Goal: Transaction & Acquisition: Book appointment/travel/reservation

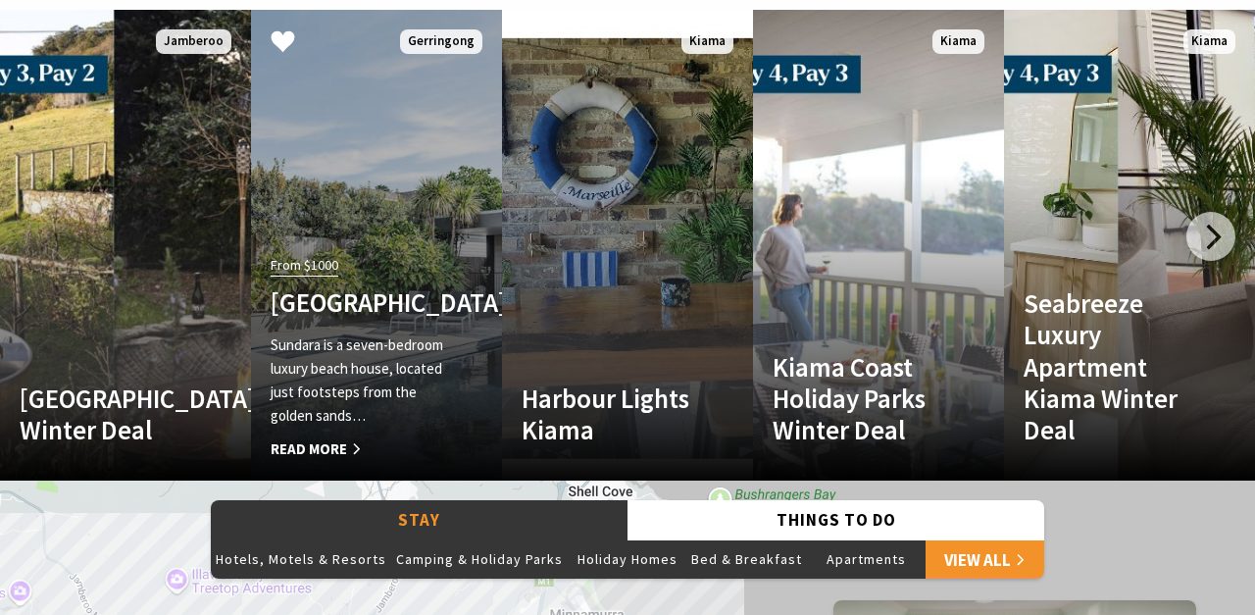
scroll to position [1188, 0]
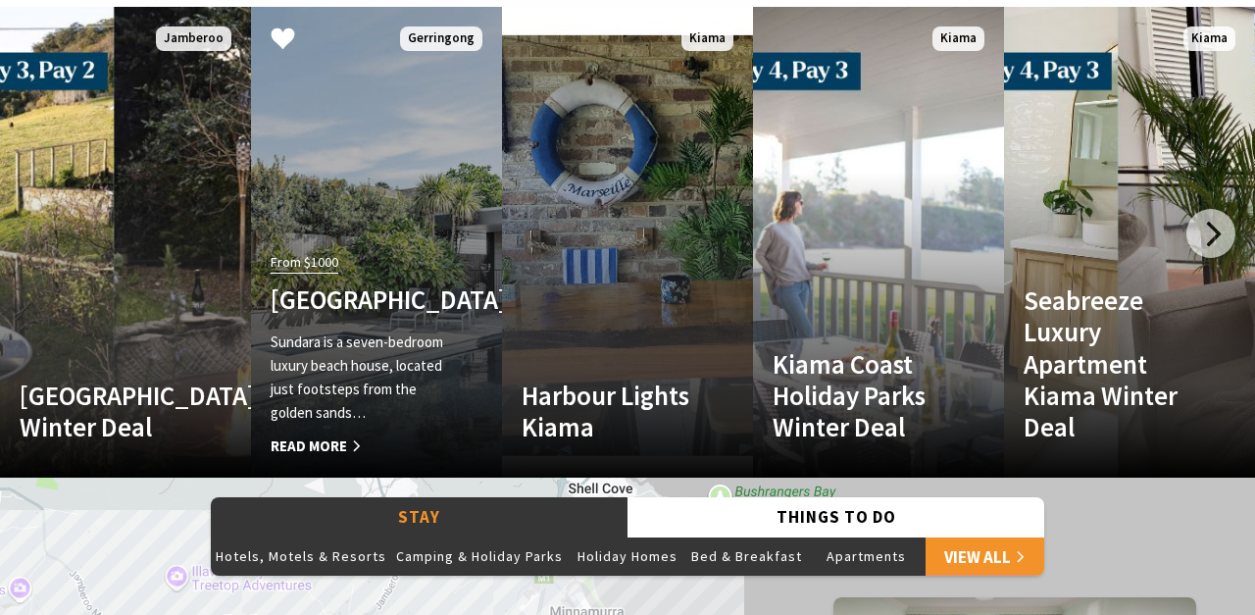
click at [349, 283] on h4 "[GEOGRAPHIC_DATA]" at bounding box center [358, 298] width 174 height 31
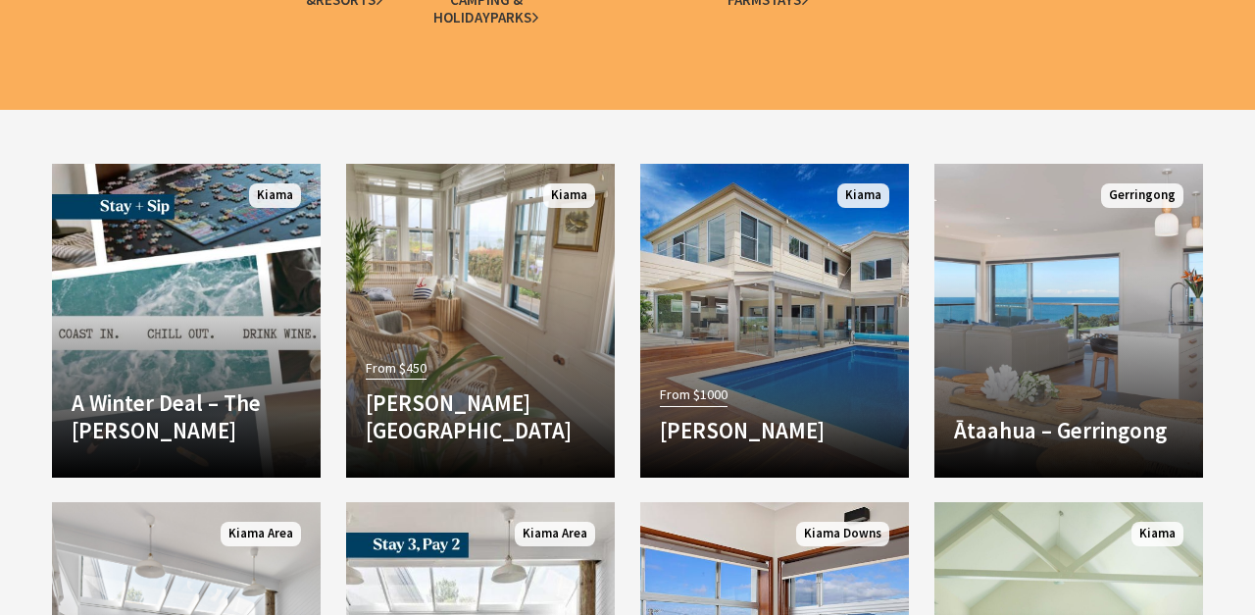
scroll to position [2672, 0]
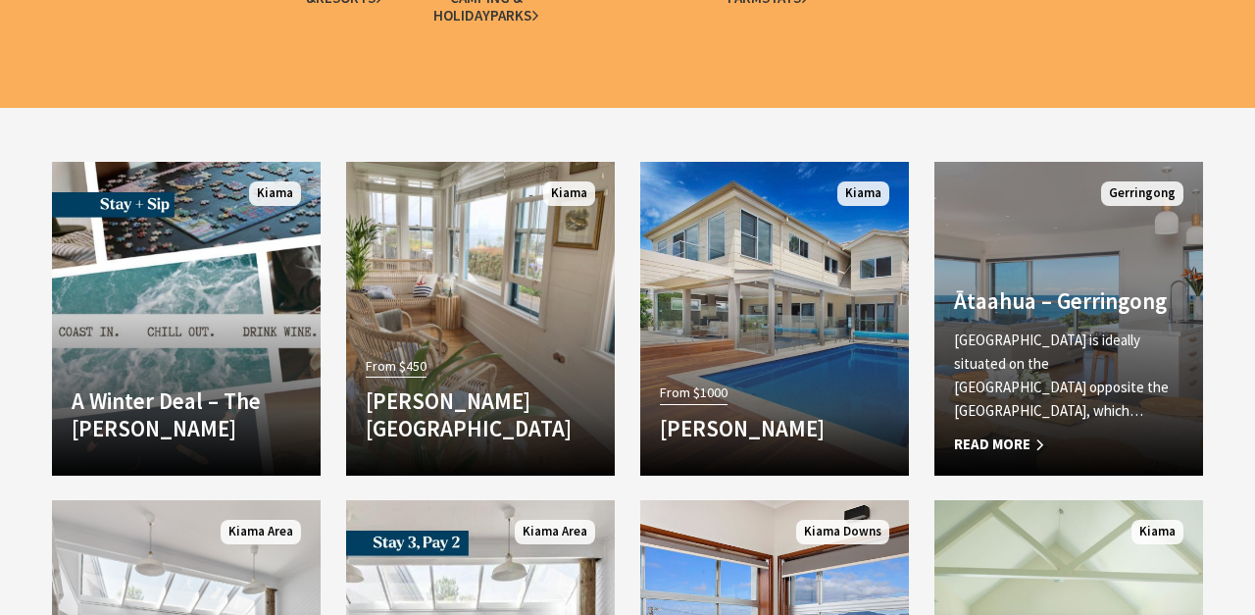
click at [1024, 443] on span "Read More" at bounding box center [1068, 444] width 229 height 24
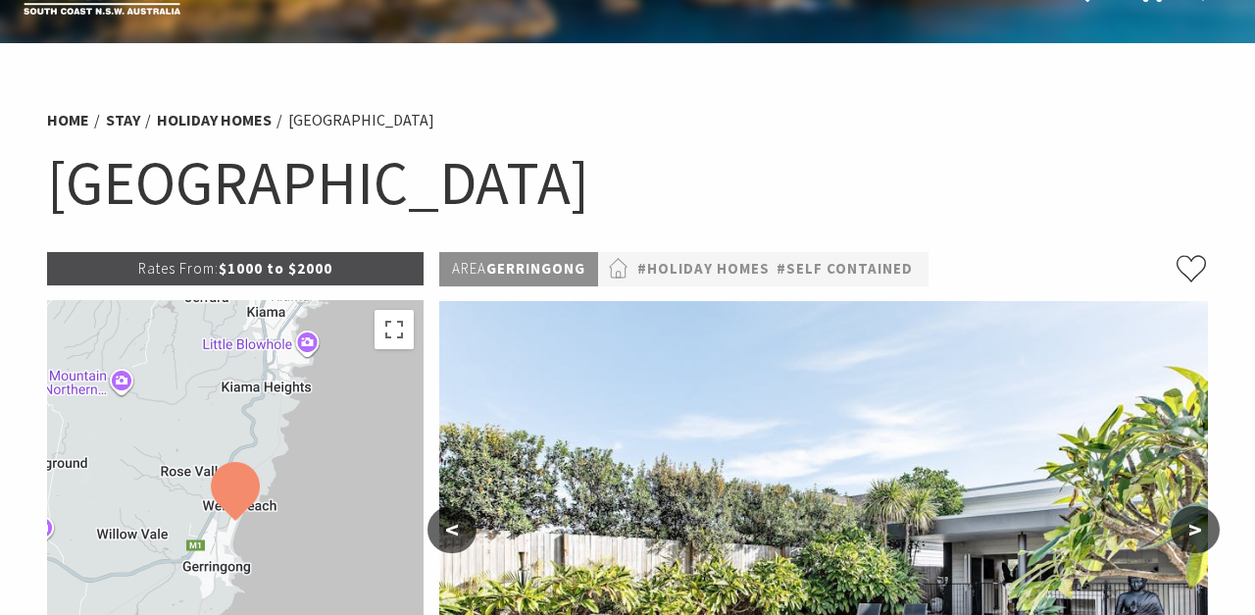
scroll to position [63, 0]
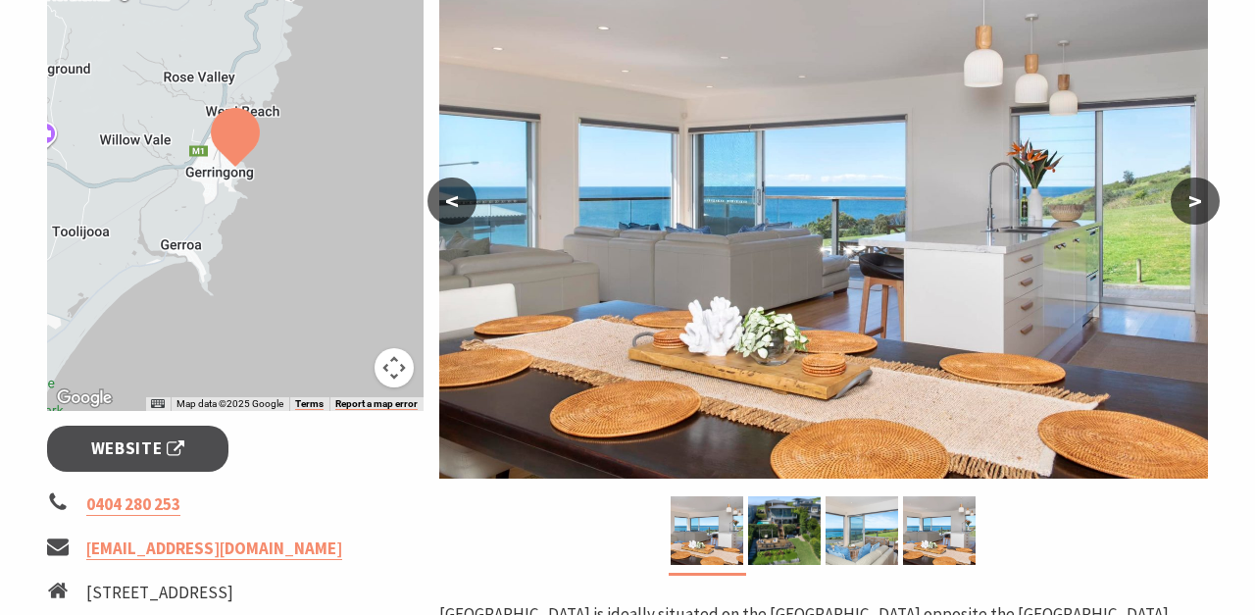
scroll to position [385, 0]
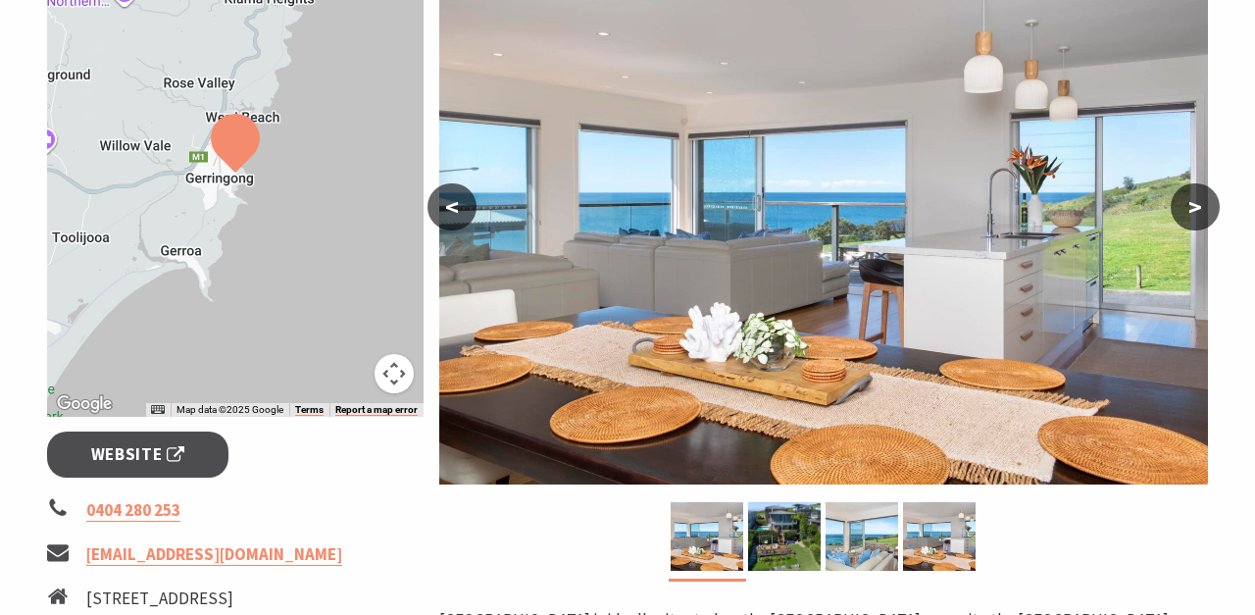
click at [1197, 199] on button ">" at bounding box center [1194, 206] width 49 height 47
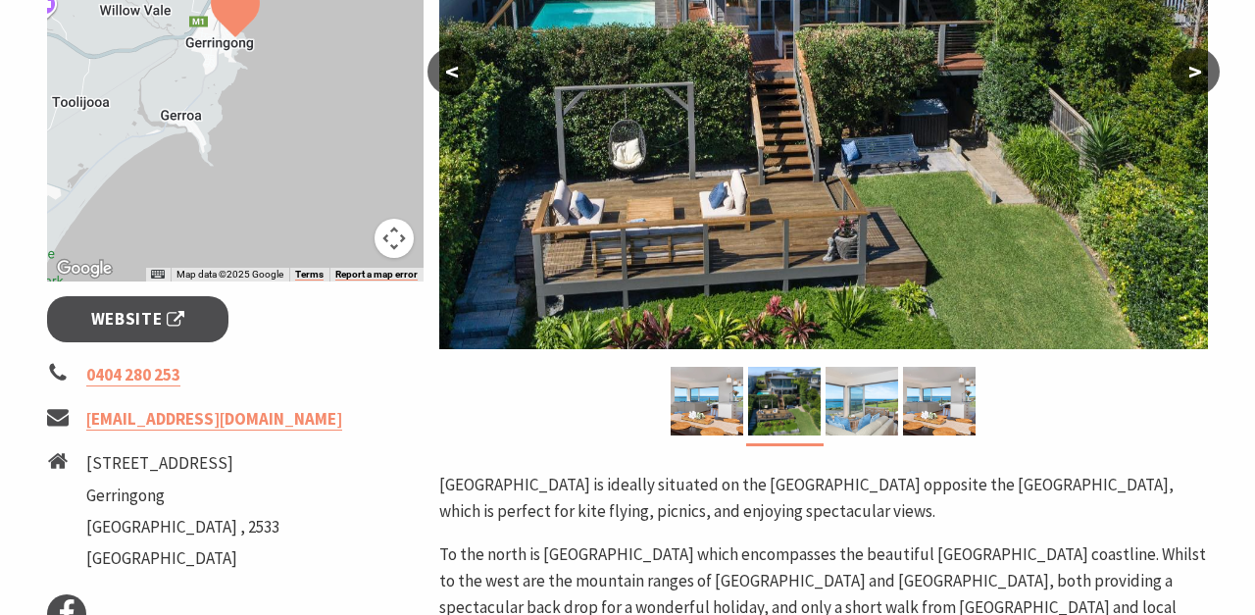
scroll to position [541, 0]
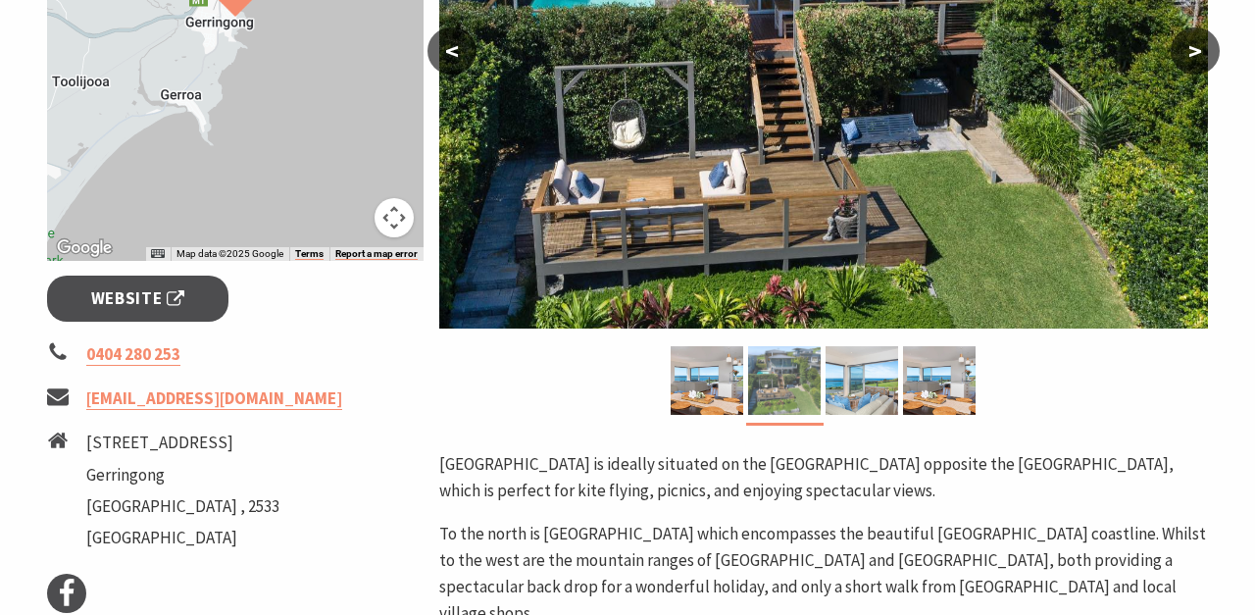
click at [761, 374] on img at bounding box center [784, 380] width 73 height 69
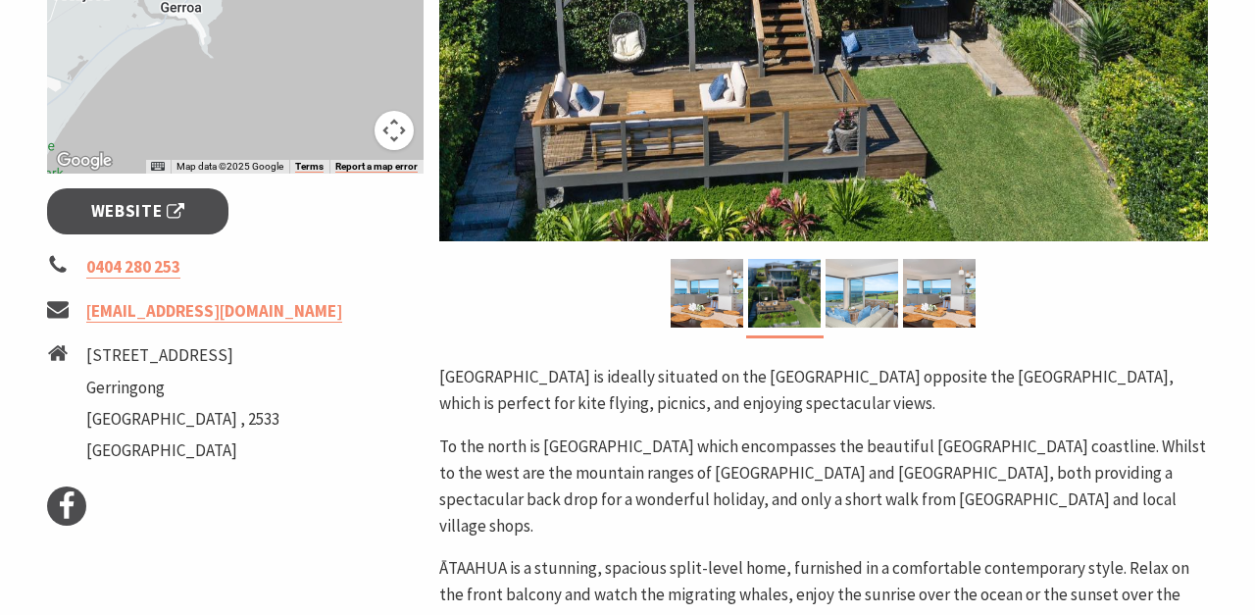
scroll to position [611, 0]
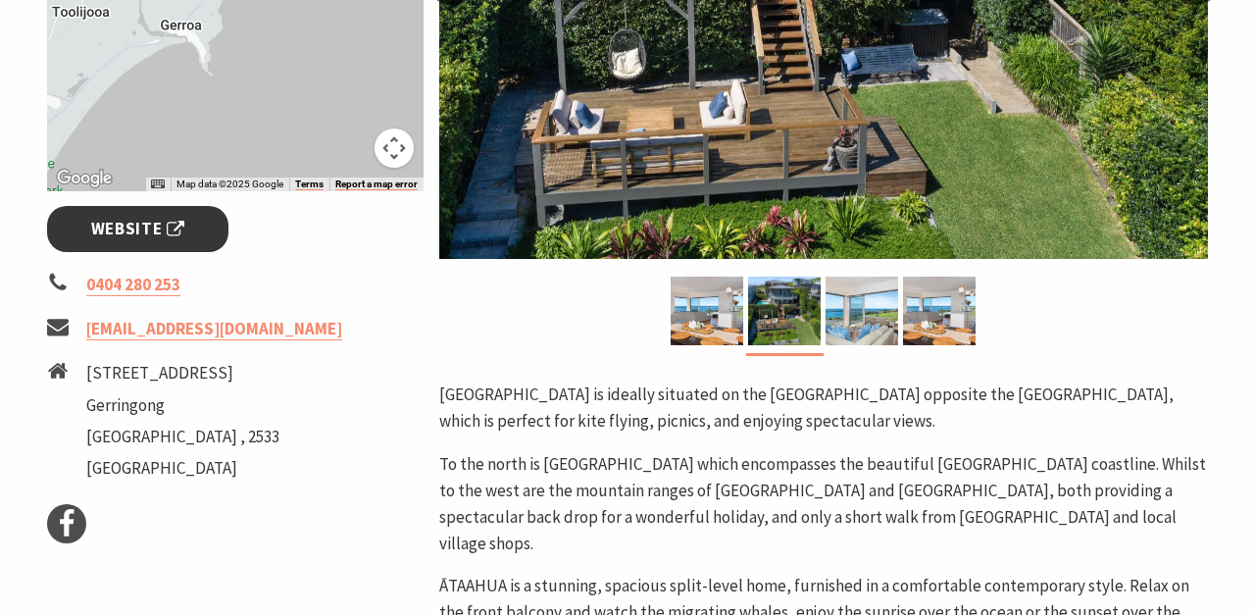
click at [162, 230] on span "Website" at bounding box center [138, 229] width 94 height 26
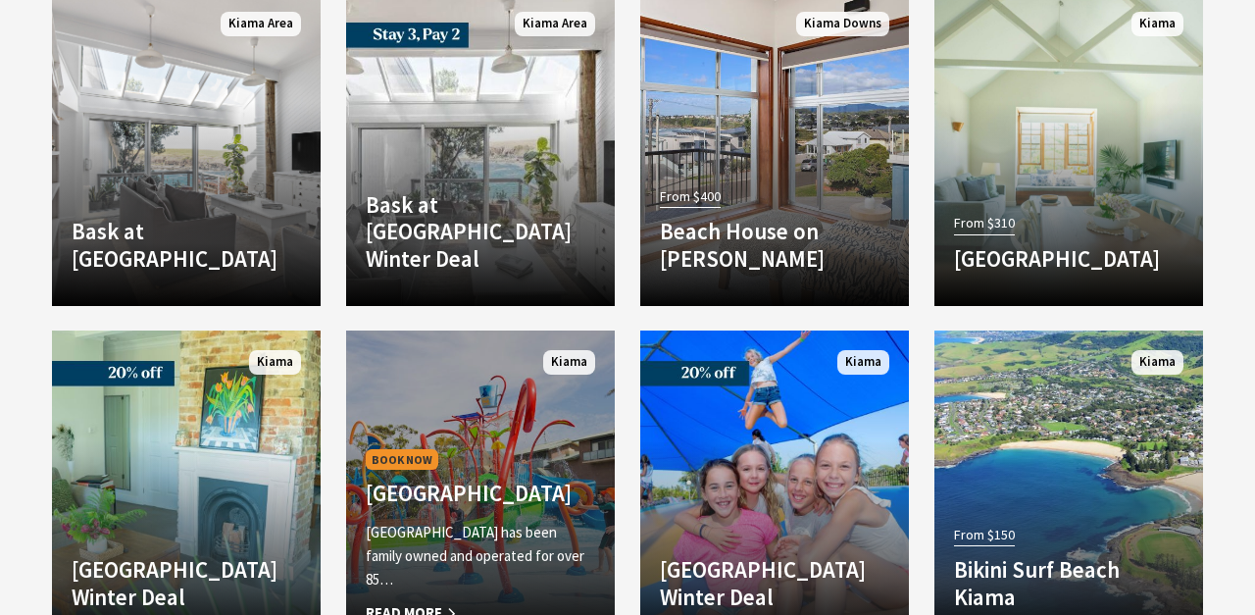
scroll to position [2472, 0]
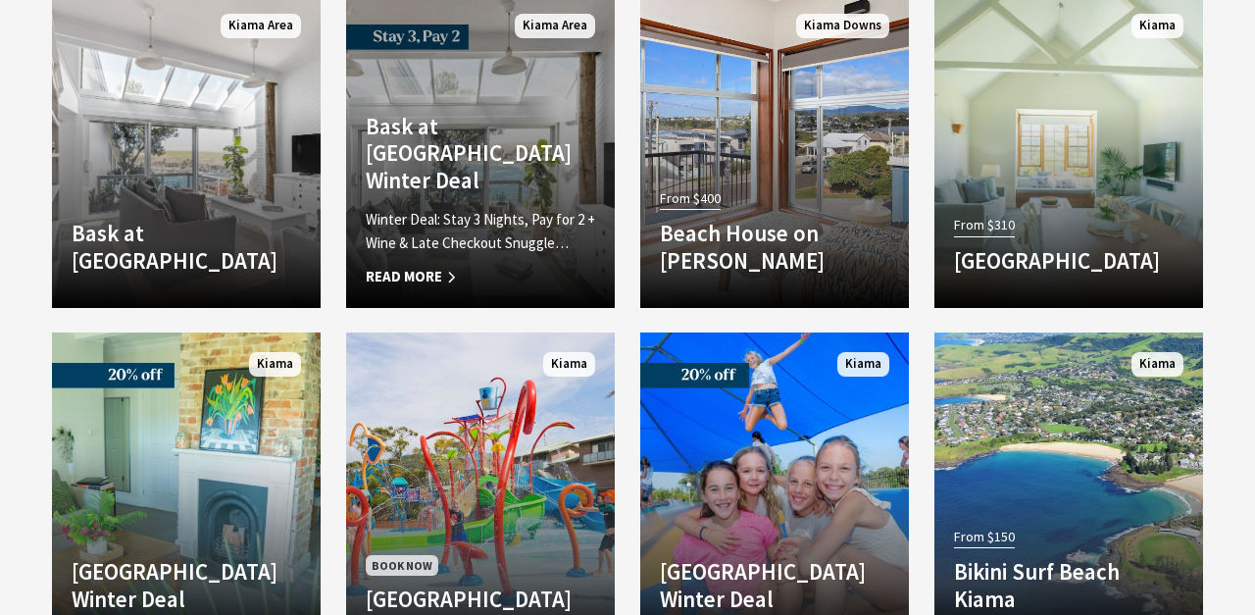
click at [557, 230] on p "Winter Deal: Stay 3 Nights, Pay for 2 + Wine & Late Checkout Snuggle…" at bounding box center [480, 231] width 229 height 47
